Goal: Task Accomplishment & Management: Manage account settings

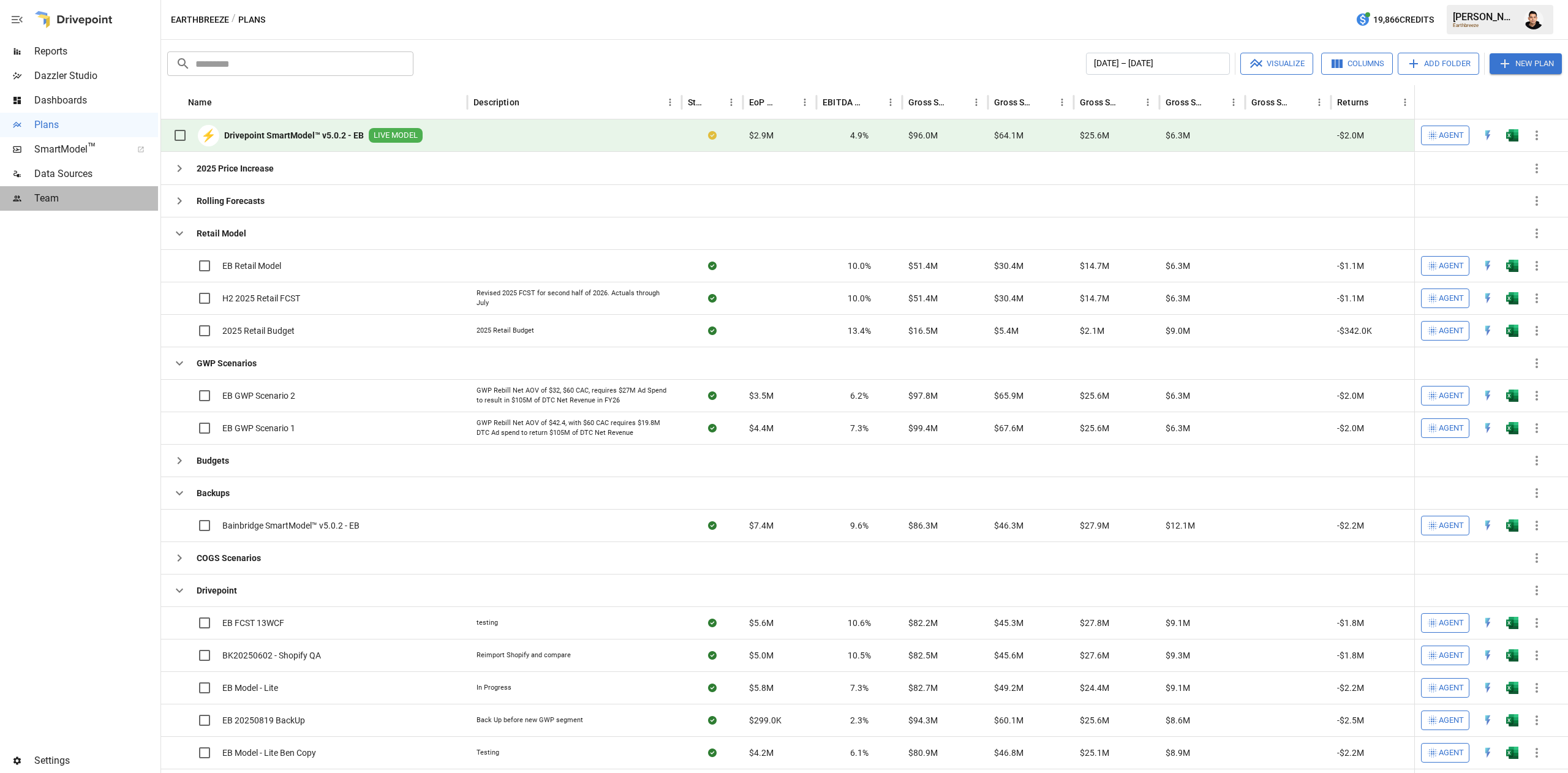
click at [90, 188] on div "Team" at bounding box center [79, 198] width 158 height 25
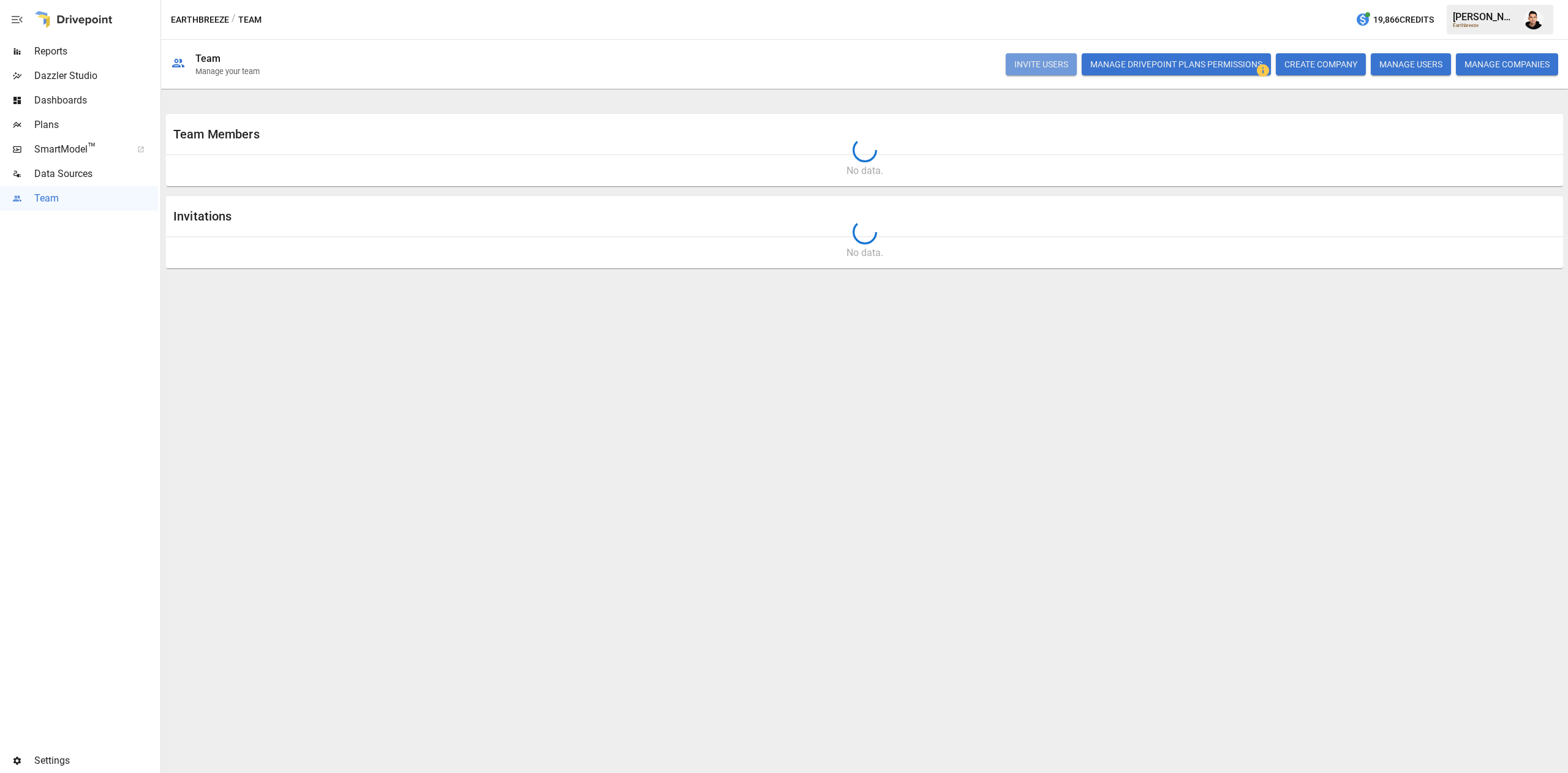
click at [1037, 65] on button "INVITE USERS" at bounding box center [1041, 64] width 71 height 22
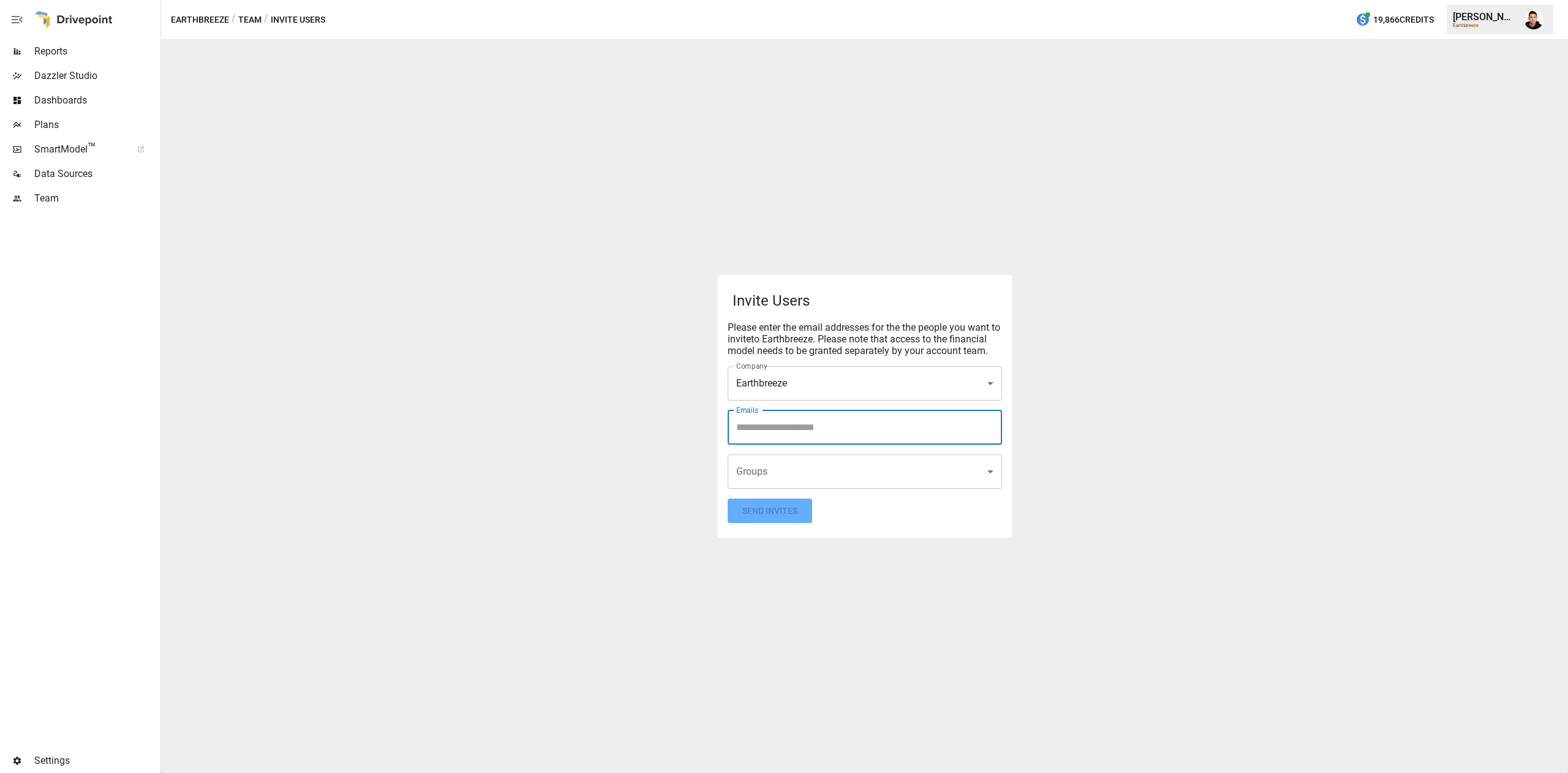
click at [799, 439] on input "Emails" at bounding box center [865, 427] width 263 height 23
click at [785, 519] on button "Send Invites" at bounding box center [770, 512] width 85 height 25
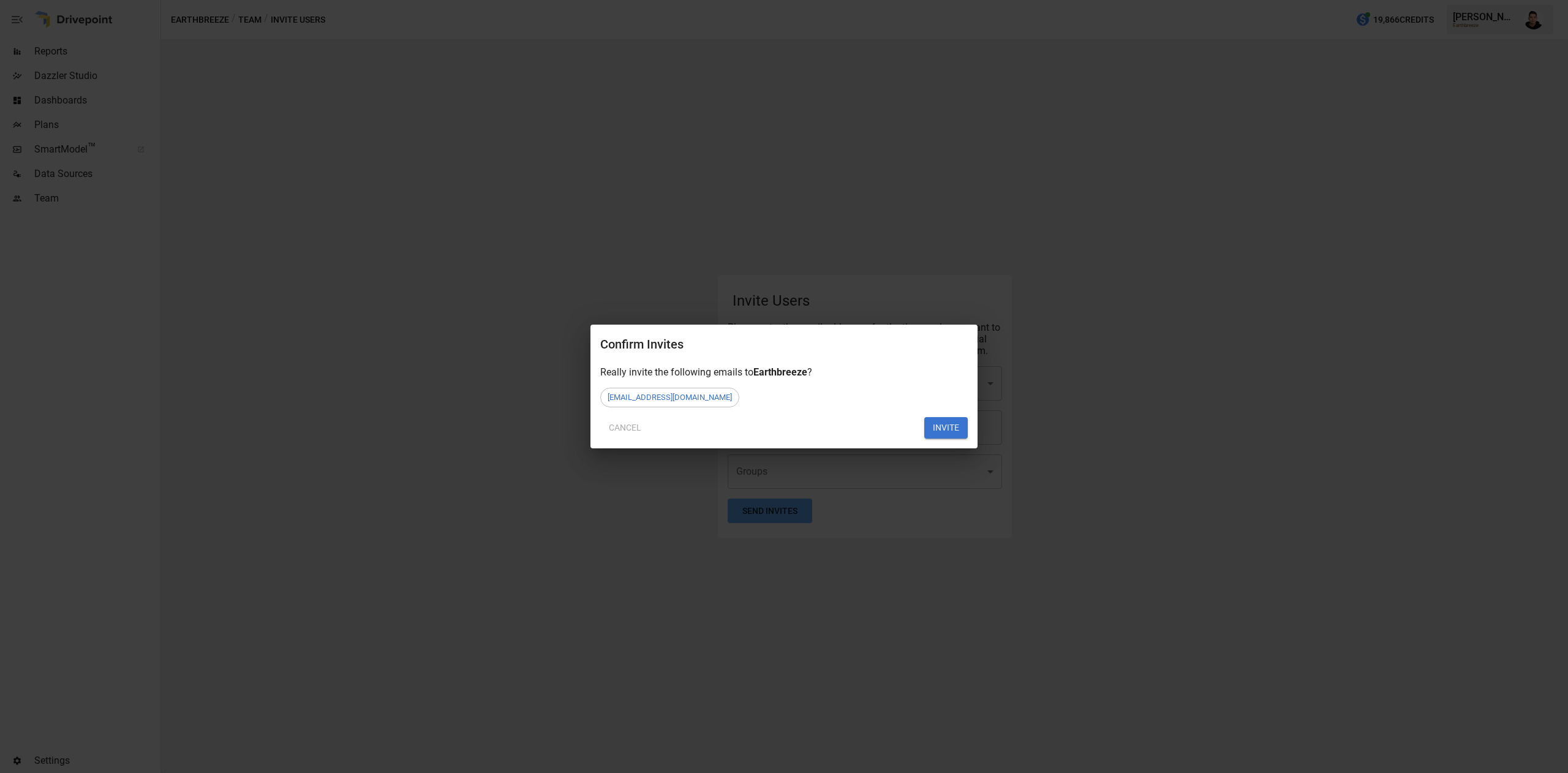
click at [949, 430] on button "INVITE" at bounding box center [946, 427] width 43 height 22
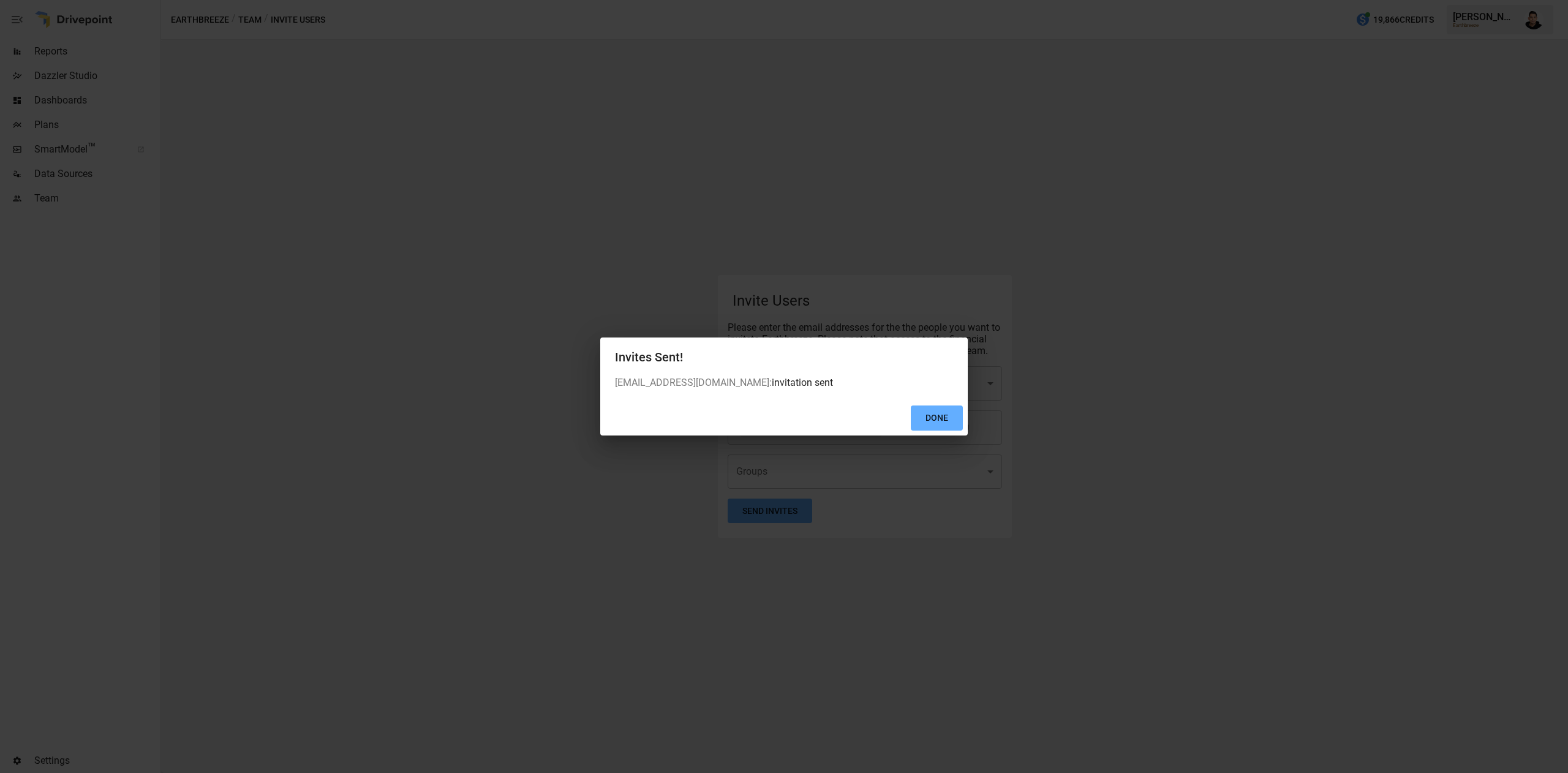
click at [951, 430] on button "Done" at bounding box center [937, 418] width 52 height 25
